Goal: Information Seeking & Learning: Learn about a topic

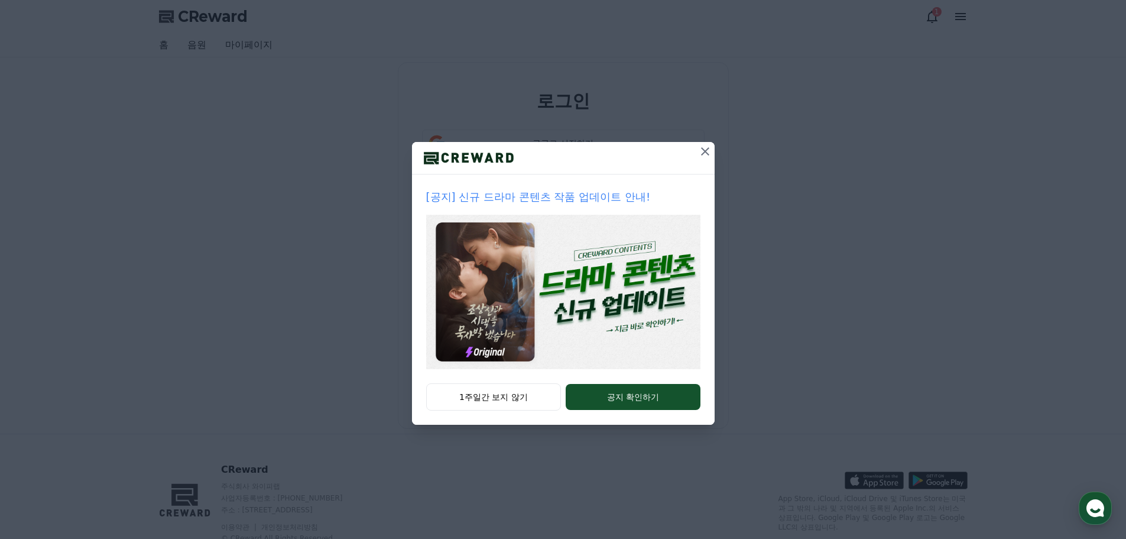
type input "**********"
click at [709, 149] on icon at bounding box center [705, 151] width 14 height 14
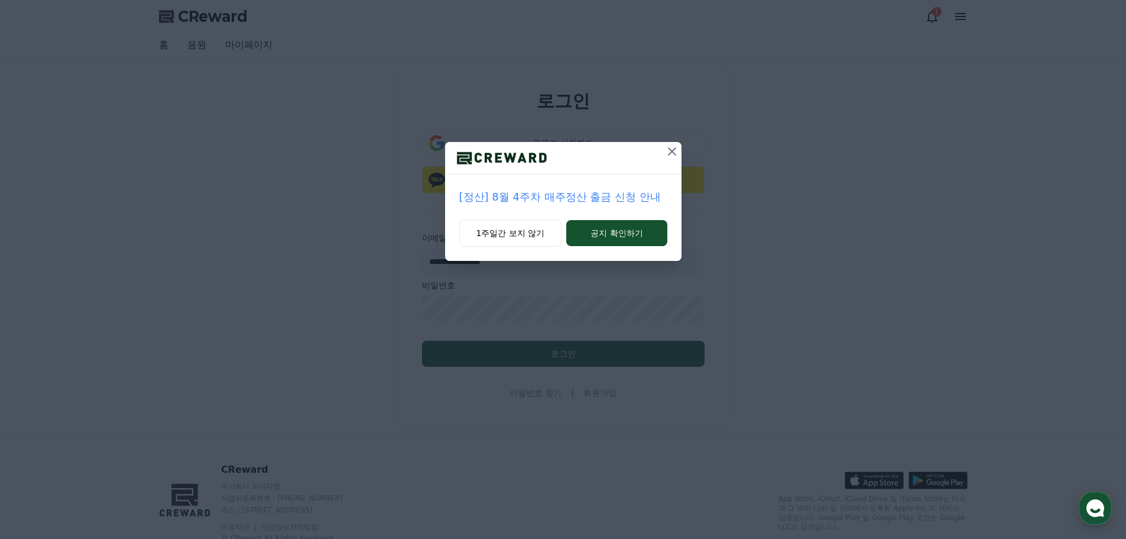
click at [670, 148] on icon at bounding box center [672, 151] width 14 height 14
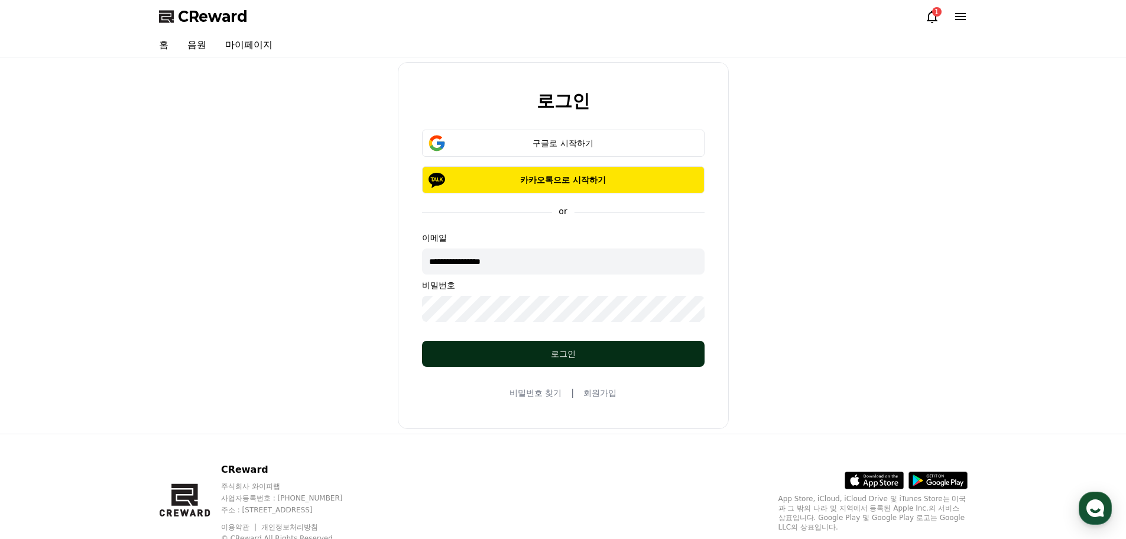
click at [578, 357] on div "로그인" at bounding box center [563, 354] width 235 height 12
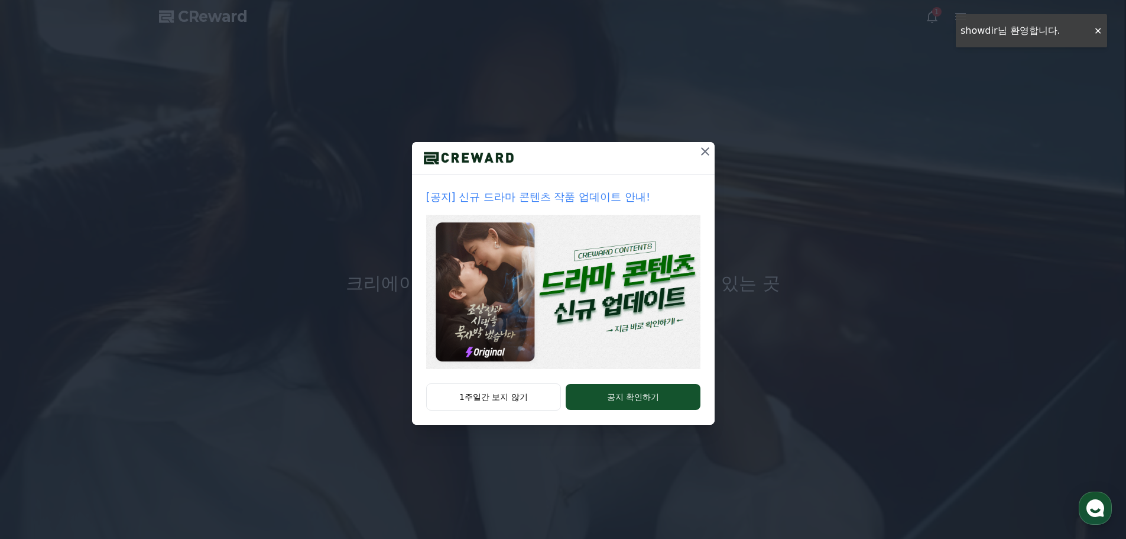
click at [712, 155] on button at bounding box center [705, 151] width 19 height 19
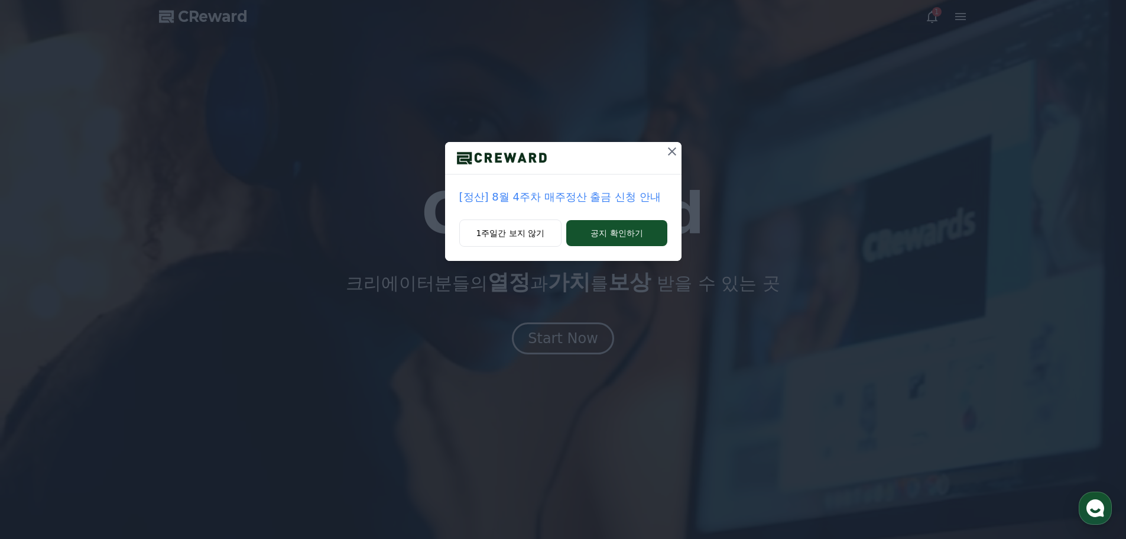
click at [672, 154] on icon at bounding box center [672, 151] width 14 height 14
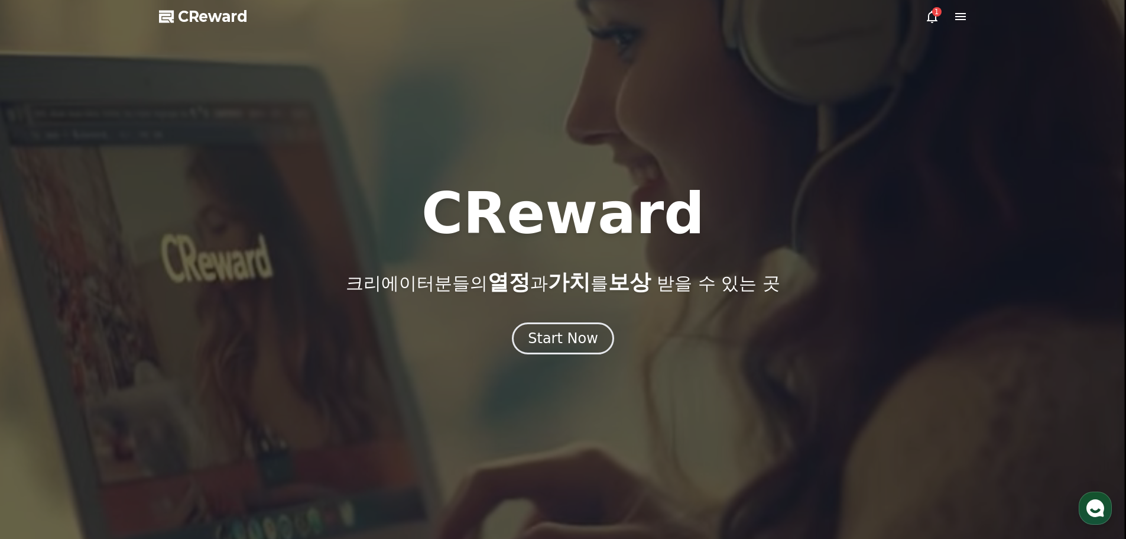
click at [935, 15] on div "1" at bounding box center [936, 11] width 9 height 9
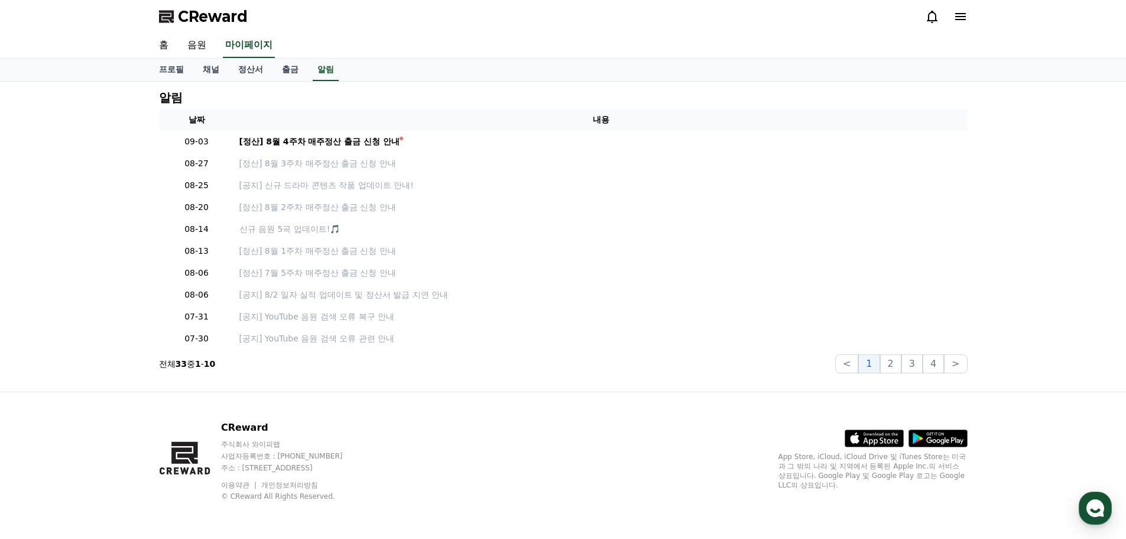
click at [395, 33] on div "CReward" at bounding box center [564, 16] width 828 height 33
click at [200, 47] on link "음원" at bounding box center [197, 45] width 38 height 25
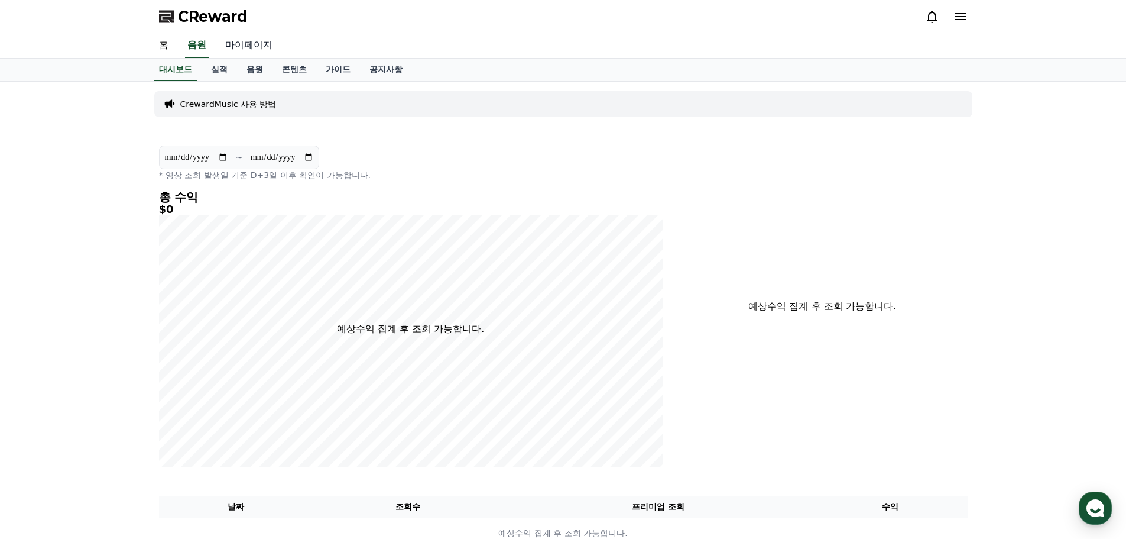
click at [239, 47] on link "마이페이지" at bounding box center [249, 45] width 66 height 25
select select "**********"
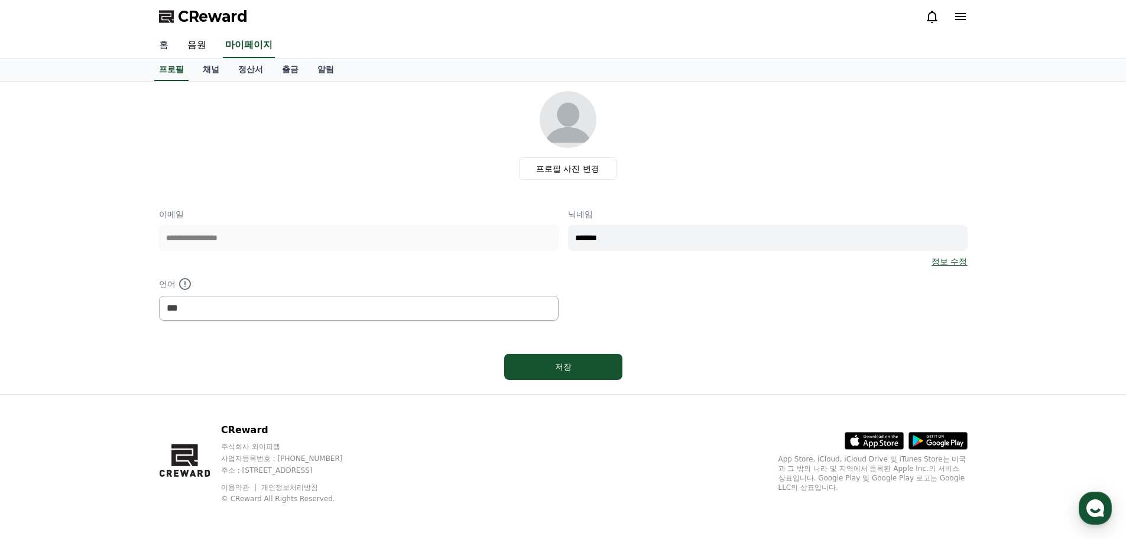
click at [163, 43] on link "홈" at bounding box center [164, 45] width 28 height 25
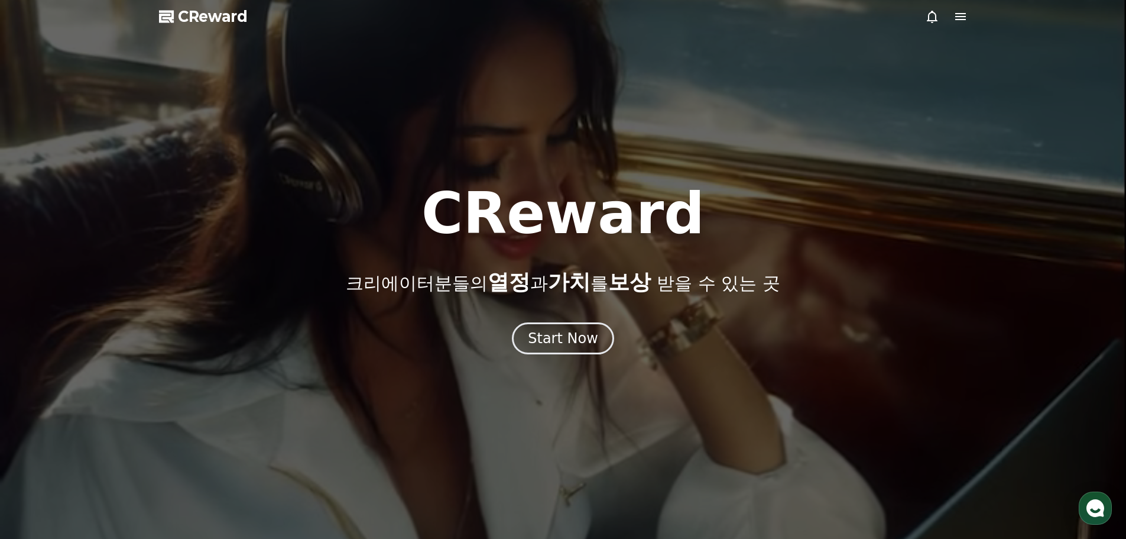
click at [937, 18] on icon at bounding box center [932, 16] width 14 height 14
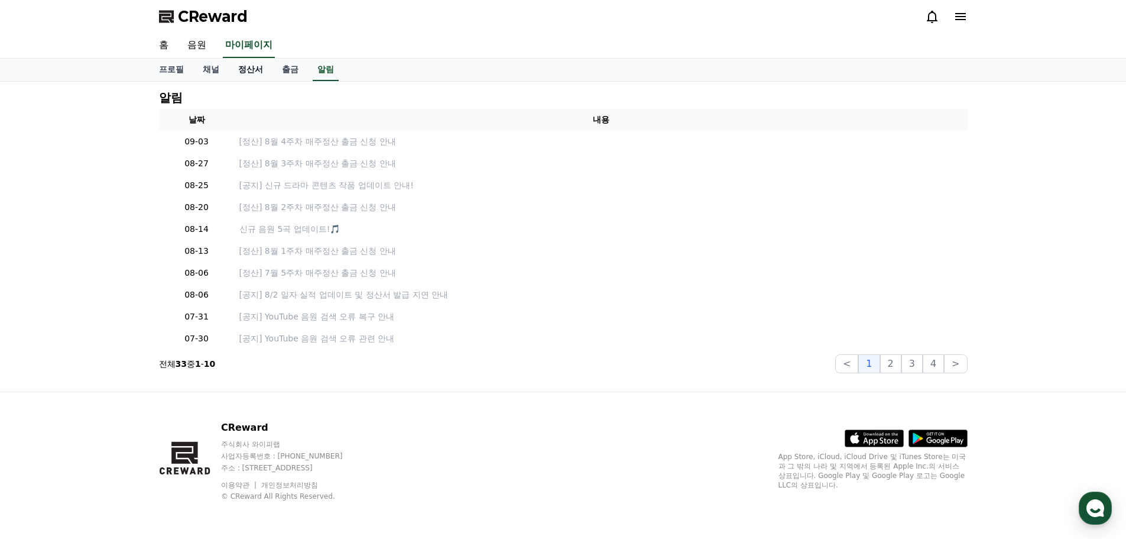
click at [244, 64] on link "정산서" at bounding box center [251, 70] width 44 height 22
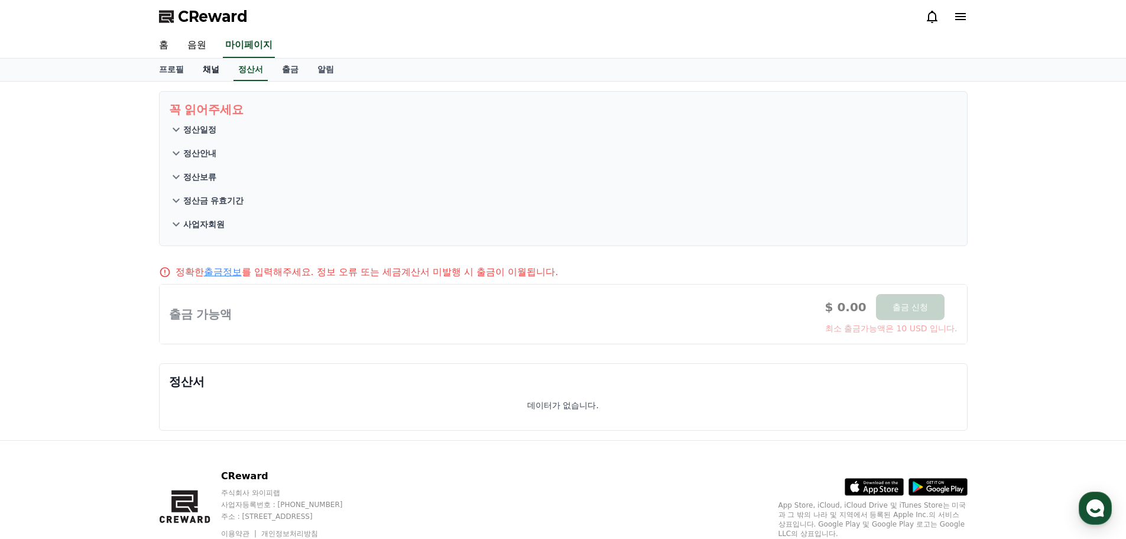
click at [207, 67] on link "채널" at bounding box center [210, 70] width 35 height 22
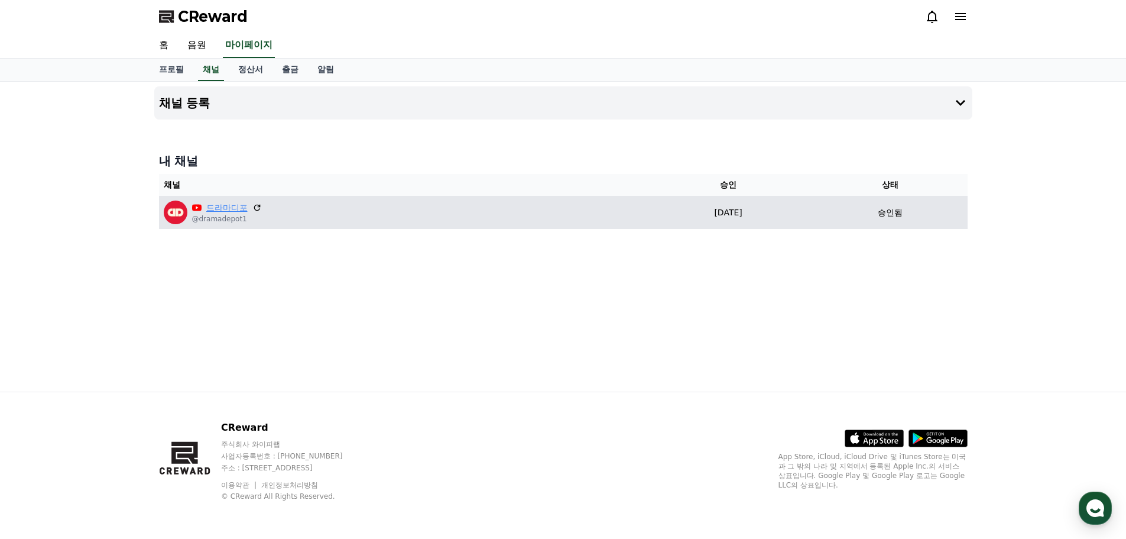
click at [228, 206] on link "드라마디포" at bounding box center [226, 208] width 41 height 12
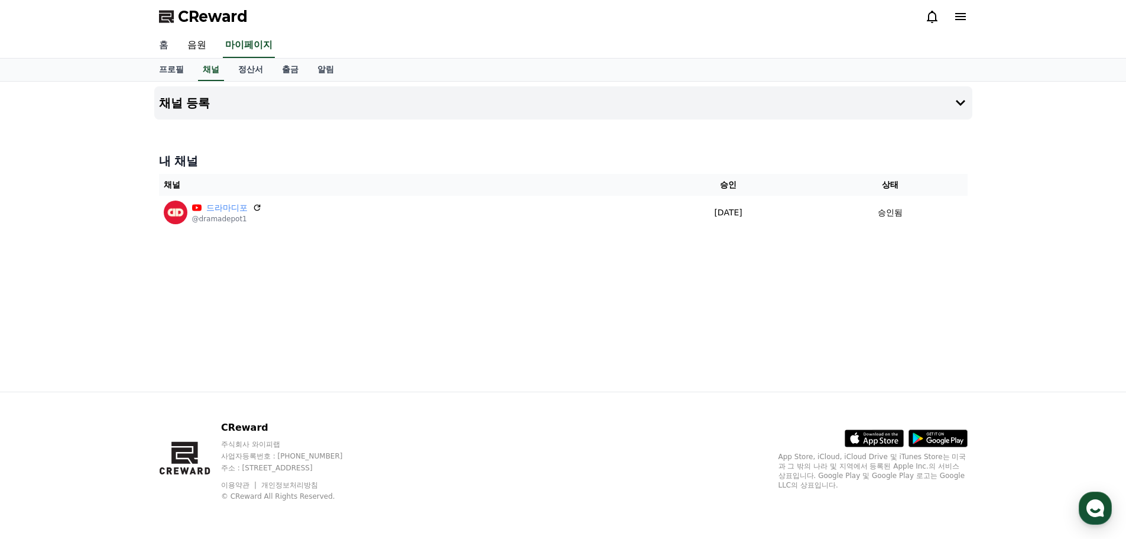
click at [163, 44] on link "홈" at bounding box center [164, 45] width 28 height 25
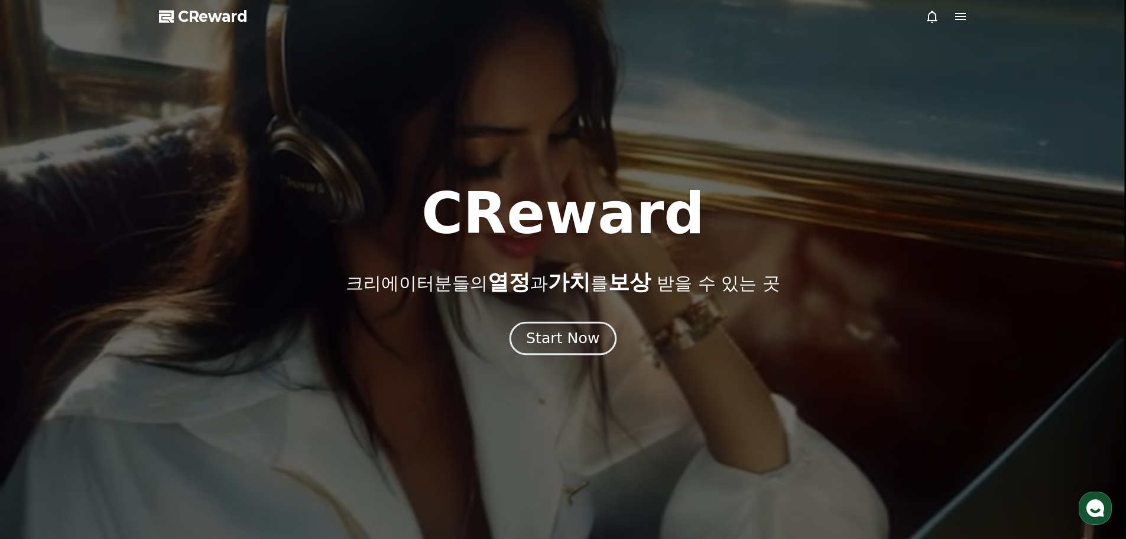
click at [585, 340] on div "Start Now" at bounding box center [562, 338] width 73 height 20
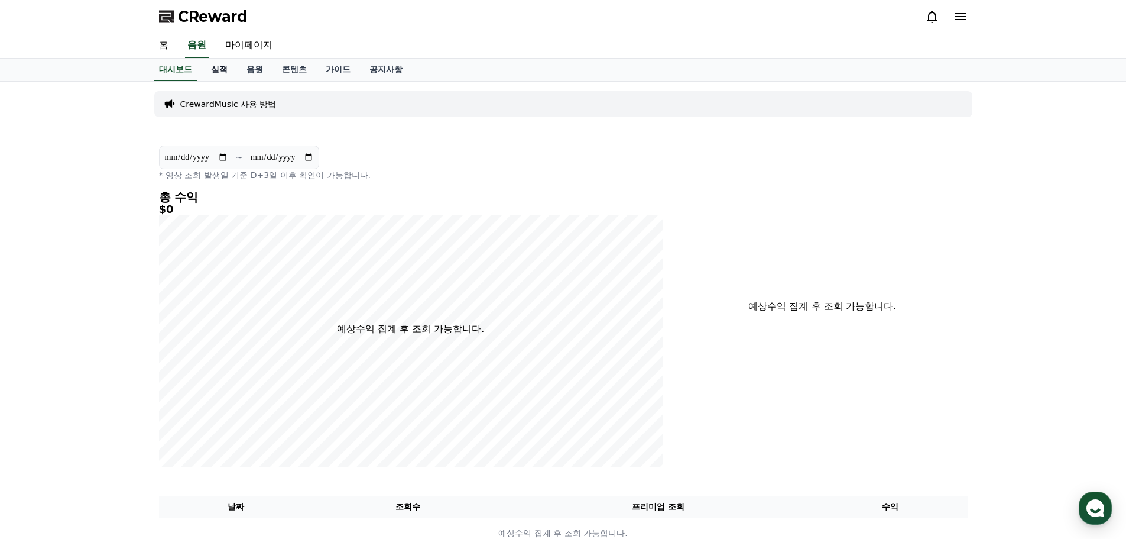
click at [225, 70] on link "실적" at bounding box center [219, 70] width 35 height 22
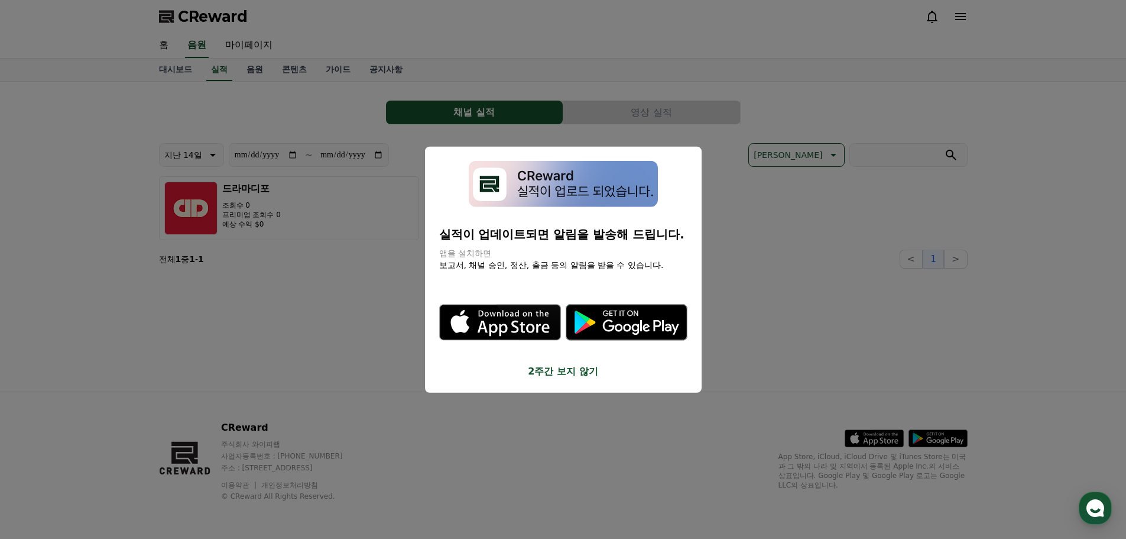
click at [364, 309] on button "close modal" at bounding box center [563, 269] width 1126 height 539
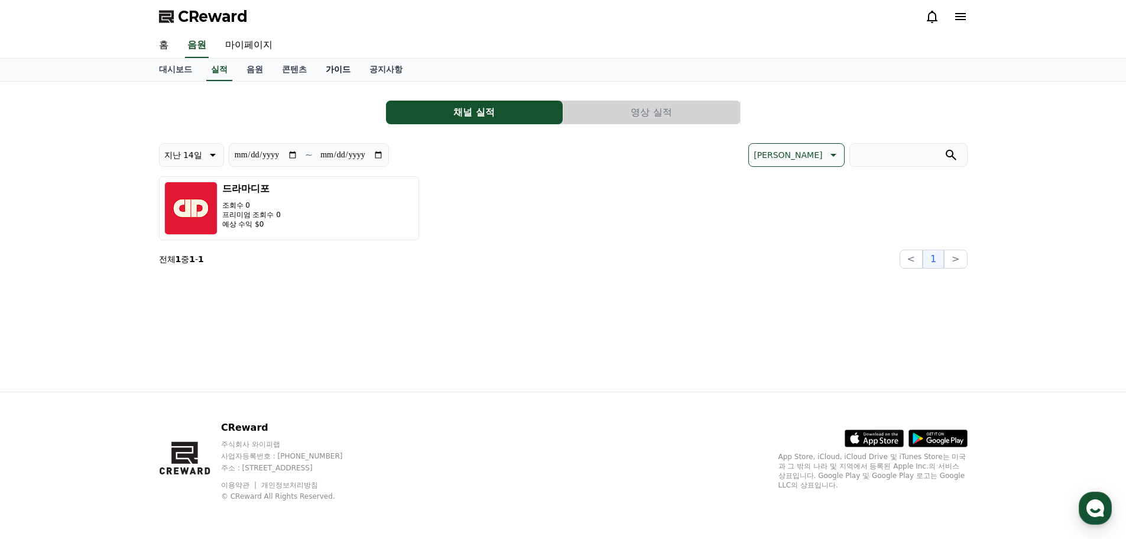
click at [343, 71] on link "가이드" at bounding box center [338, 70] width 44 height 22
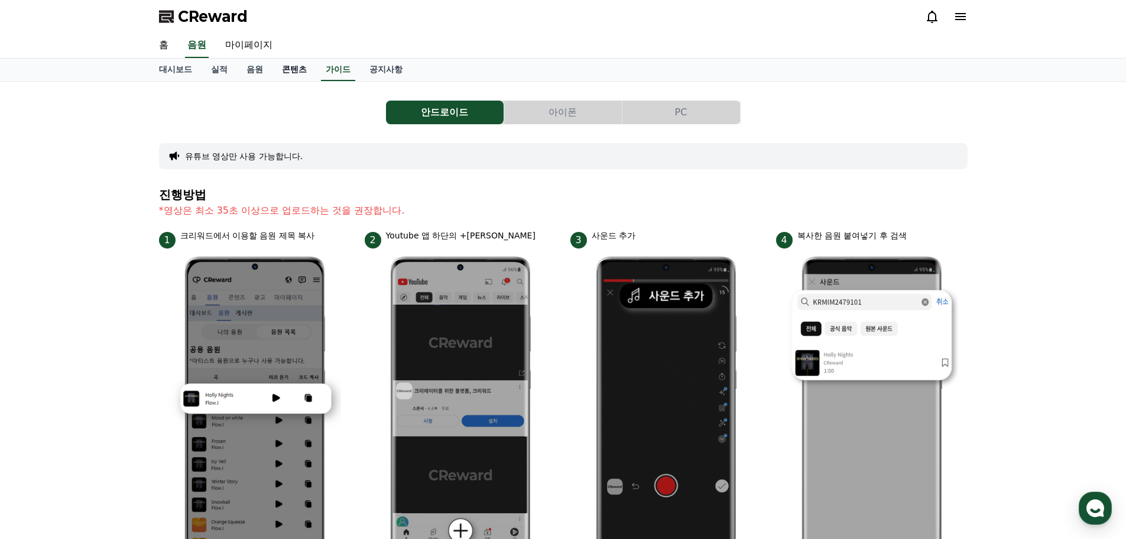
click at [300, 67] on link "콘텐츠" at bounding box center [295, 70] width 44 height 22
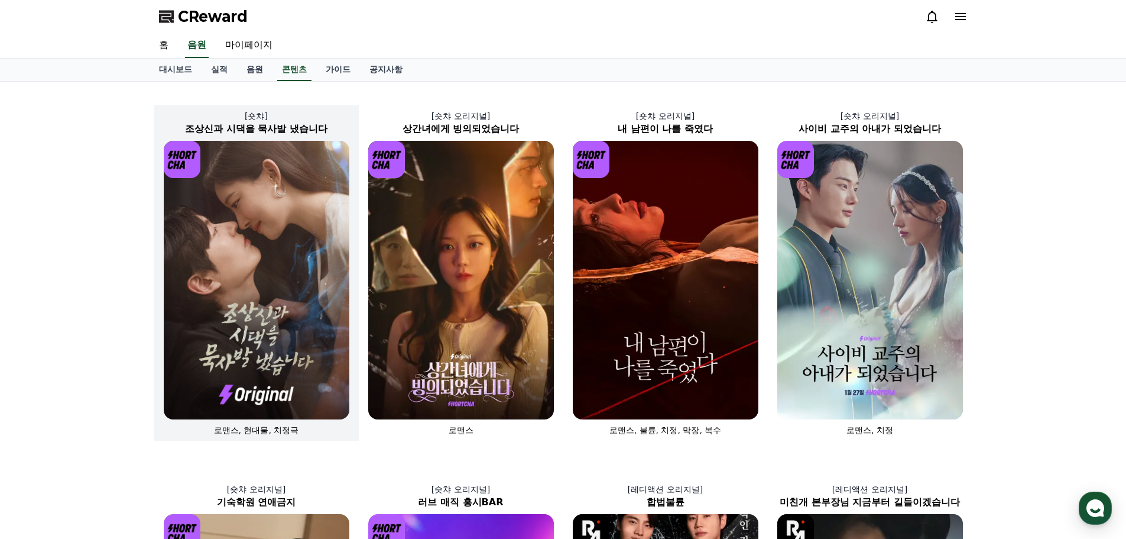
click at [294, 204] on img at bounding box center [257, 280] width 186 height 278
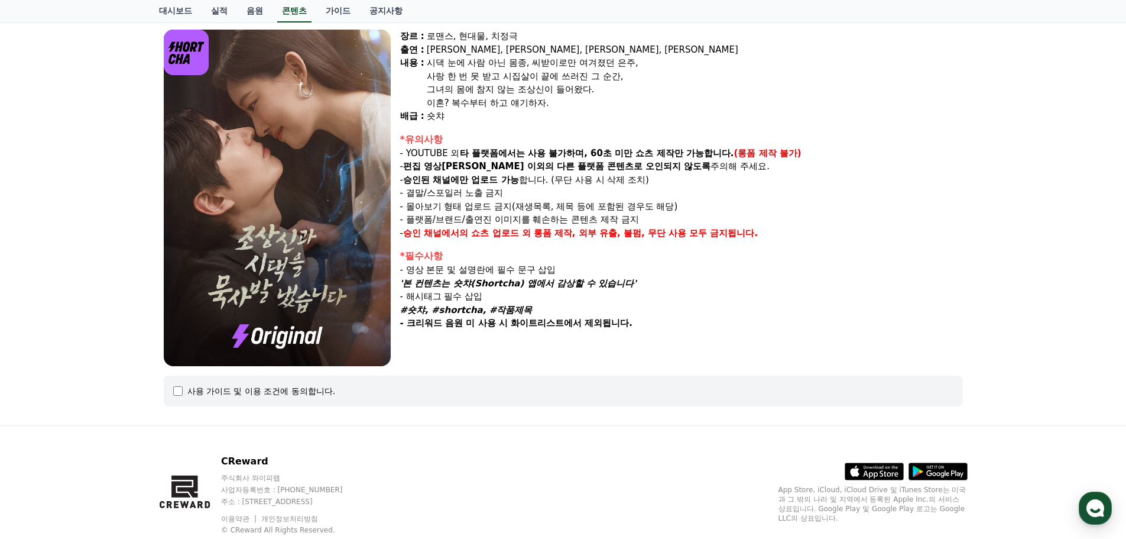
scroll to position [118, 0]
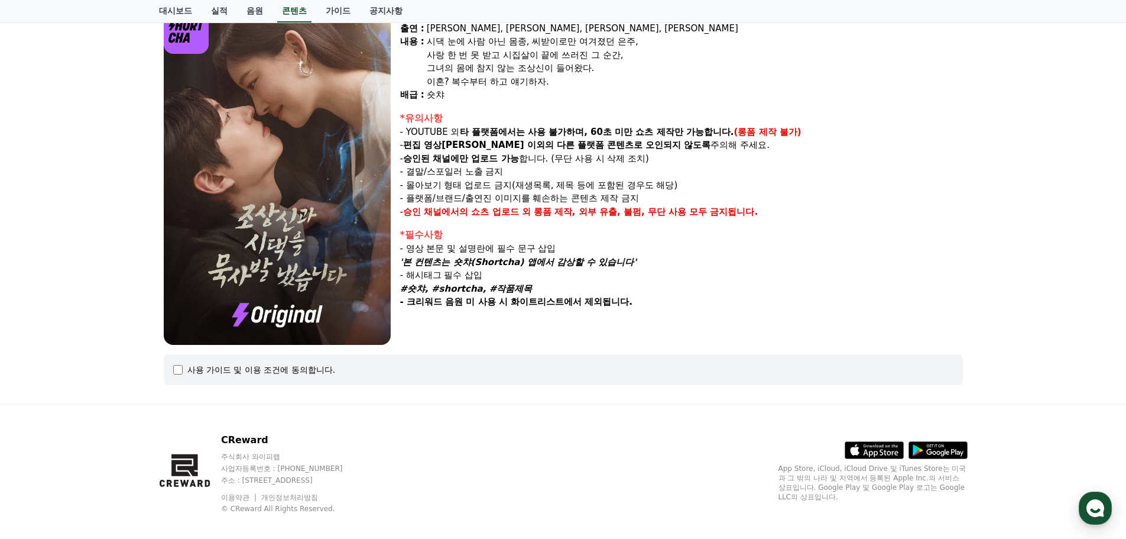
drag, startPoint x: 442, startPoint y: 145, endPoint x: 577, endPoint y: 144, distance: 134.8
click at [577, 144] on p "- 편집 영상[PERSON_NAME] 이외의 다른 플랫폼 콘텐츠로 오인되지 않도록 주의해 주세요." at bounding box center [681, 145] width 563 height 14
drag, startPoint x: 437, startPoint y: 158, endPoint x: 496, endPoint y: 155, distance: 59.2
click at [496, 155] on strong "승인된 채널에만 업로드 가능" at bounding box center [461, 158] width 116 height 11
drag, startPoint x: 427, startPoint y: 170, endPoint x: 476, endPoint y: 168, distance: 48.5
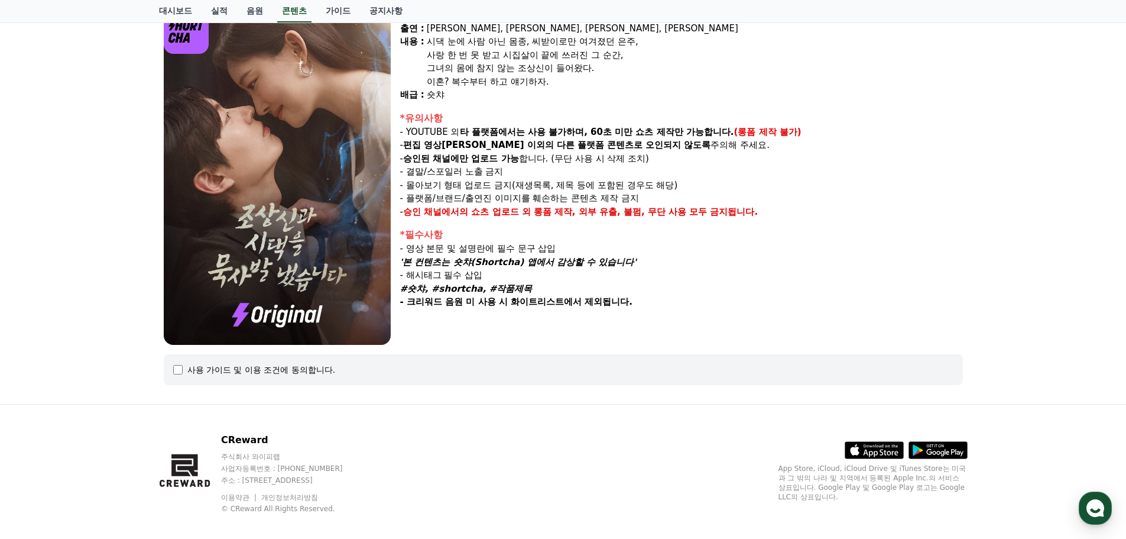
click at [476, 168] on p "- 결말/스포일러 노출 금지" at bounding box center [681, 172] width 563 height 14
drag, startPoint x: 419, startPoint y: 184, endPoint x: 442, endPoint y: 183, distance: 23.7
click at [442, 183] on p "- 몰아보기 형태 업로드 금지(재생목록, 제목 등에 포함된 경우도 해당)" at bounding box center [681, 186] width 563 height 14
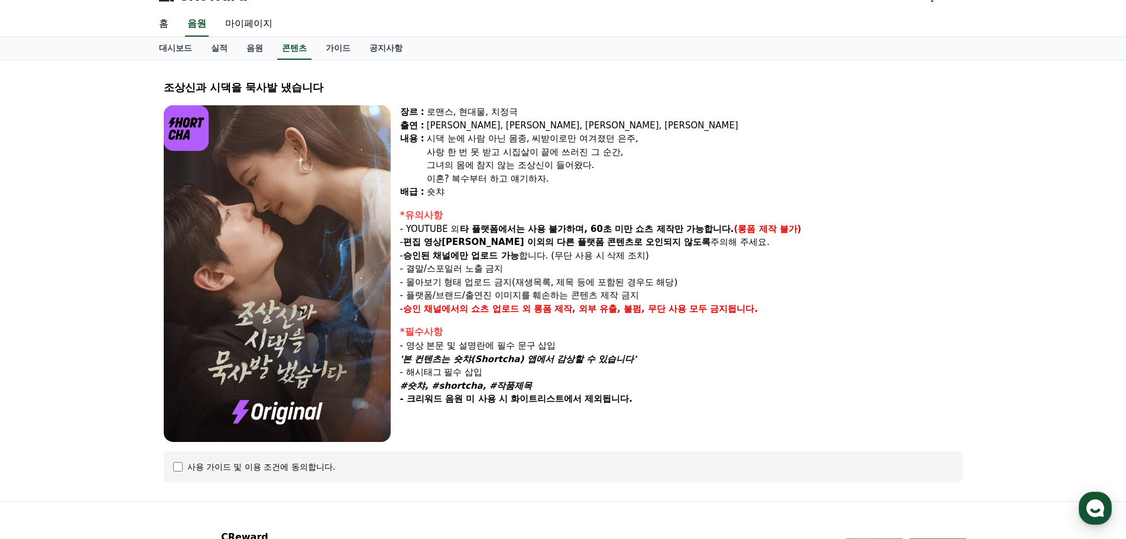
scroll to position [0, 0]
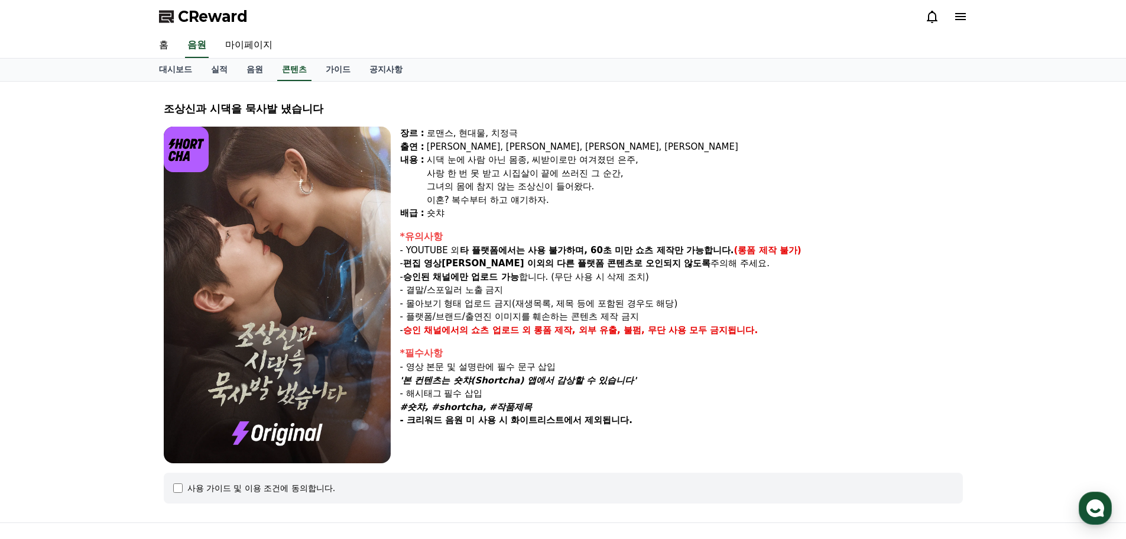
click at [265, 226] on img at bounding box center [277, 295] width 227 height 336
click at [287, 70] on link "콘텐츠" at bounding box center [294, 70] width 34 height 22
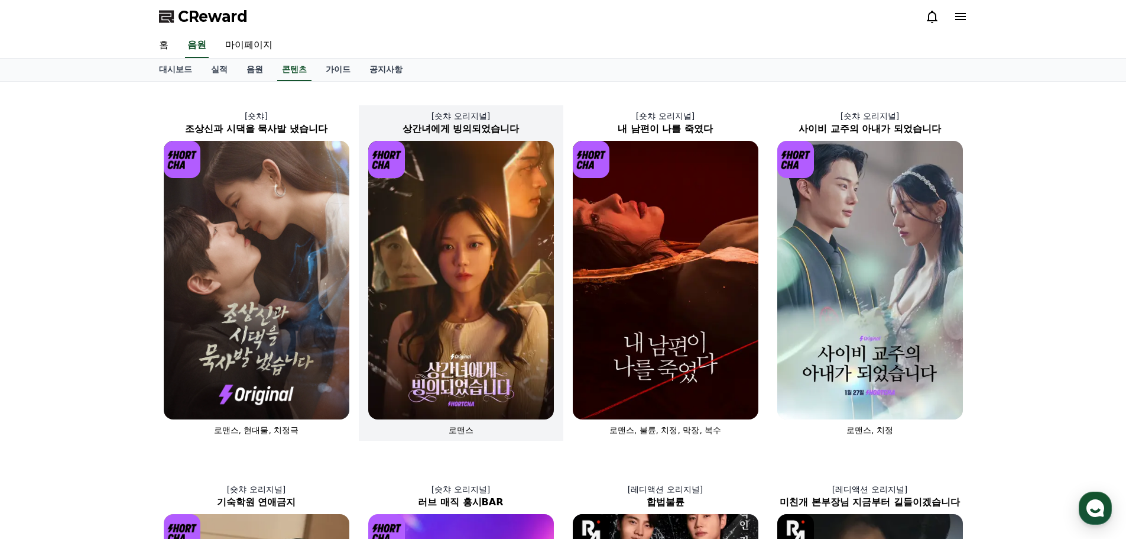
click at [429, 176] on img at bounding box center [461, 280] width 186 height 278
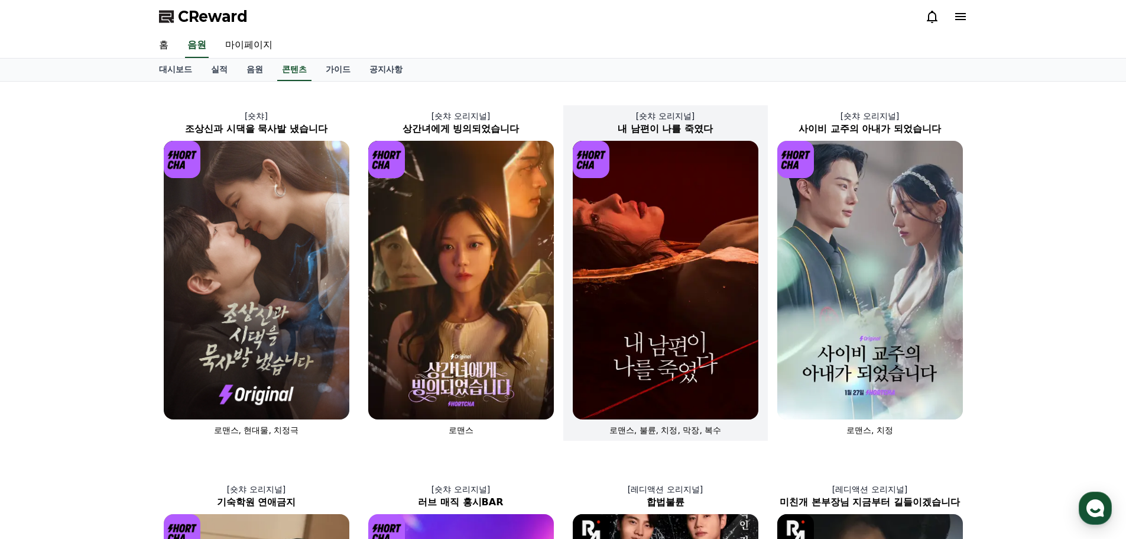
click at [647, 179] on img at bounding box center [666, 280] width 186 height 278
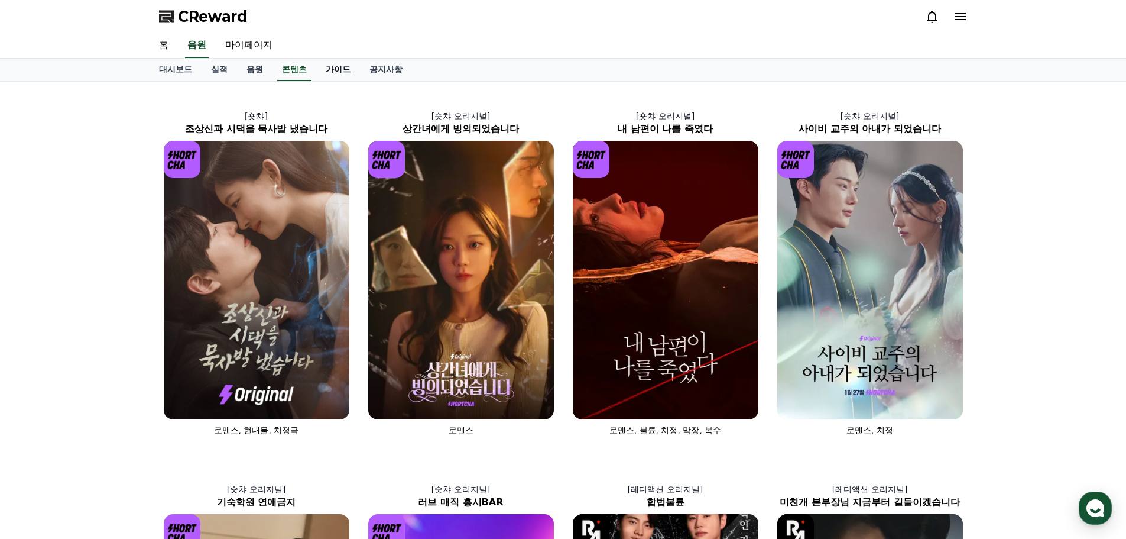
click at [344, 69] on link "가이드" at bounding box center [338, 70] width 44 height 22
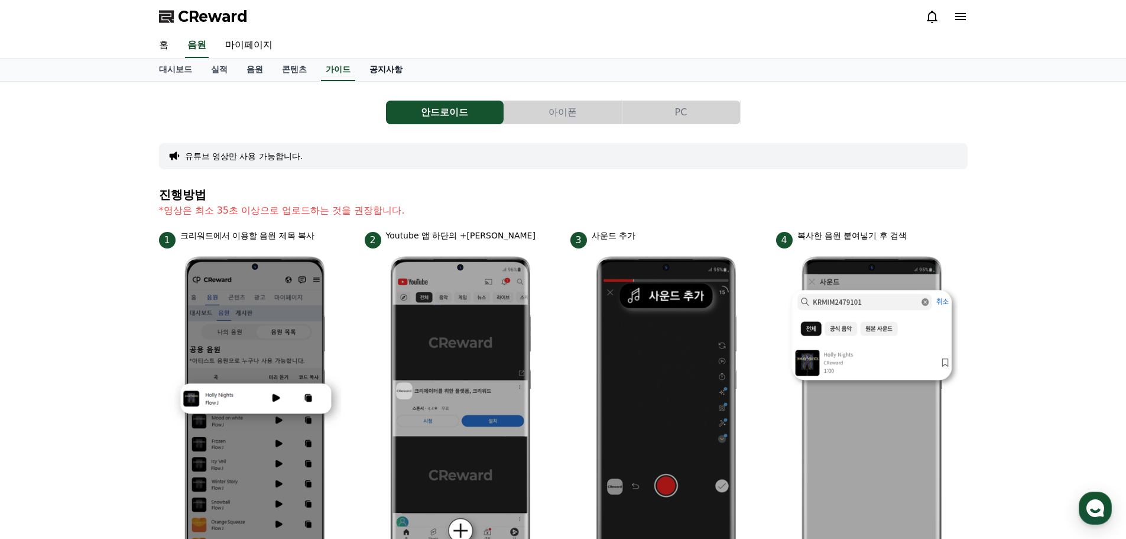
click at [380, 69] on link "공지사항" at bounding box center [386, 70] width 52 height 22
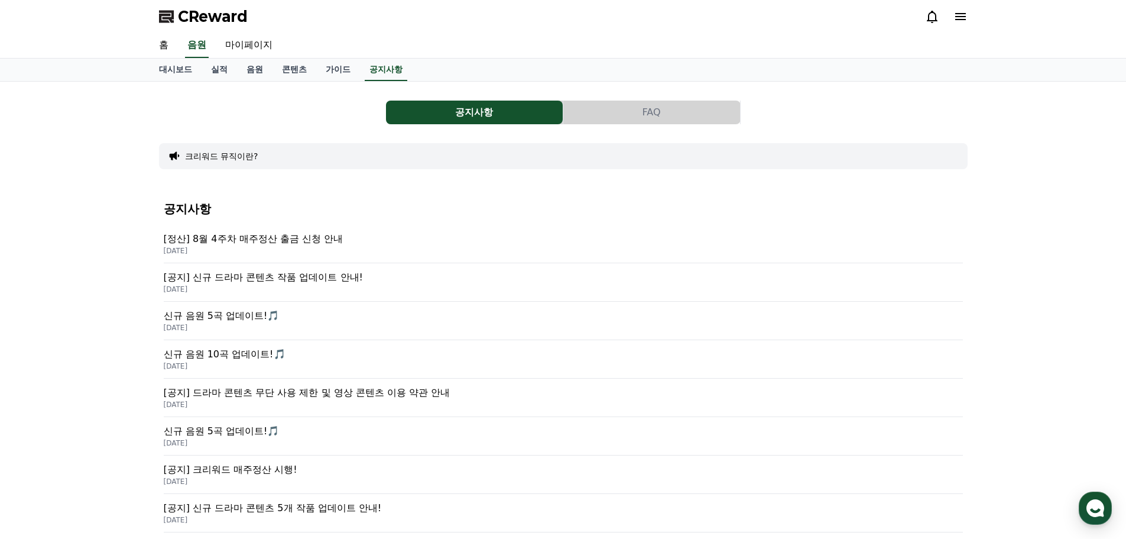
click at [300, 278] on p "[공지] 신규 드라마 콘텐츠 작품 업데이트 안내!" at bounding box center [563, 277] width 799 height 14
